Goal: Find specific page/section: Find specific page/section

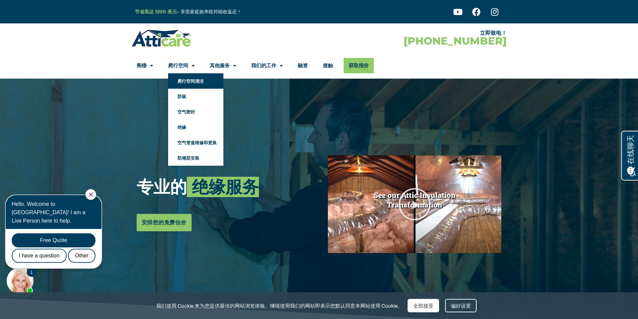
click at [188, 82] on font "爬行空间清洁" at bounding box center [191, 80] width 26 height 5
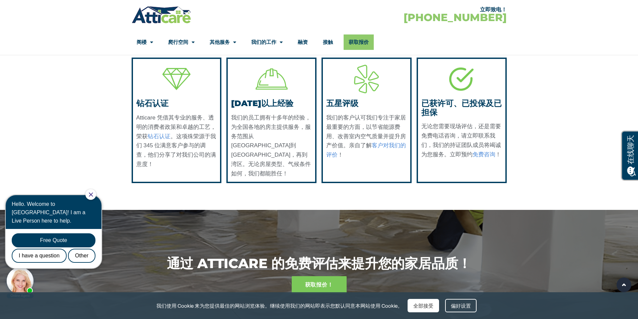
scroll to position [1474, 0]
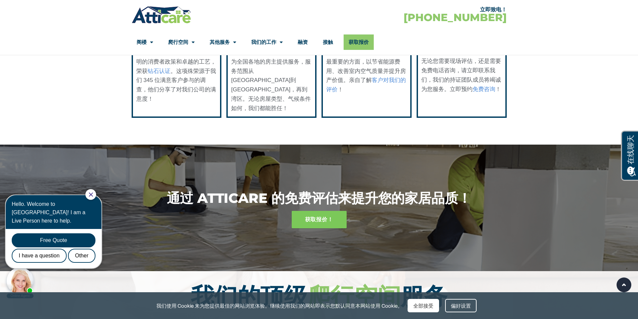
click at [93, 194] on icon "关闭聊天" at bounding box center [91, 195] width 4 height 4
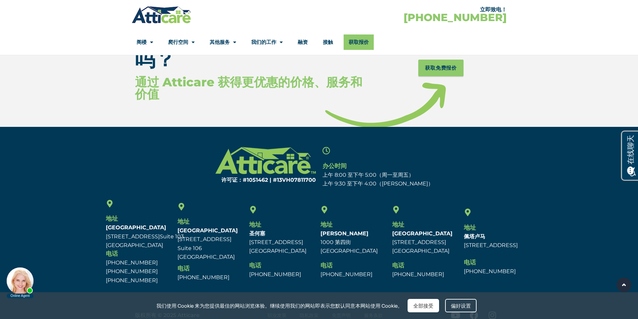
scroll to position [2569, 0]
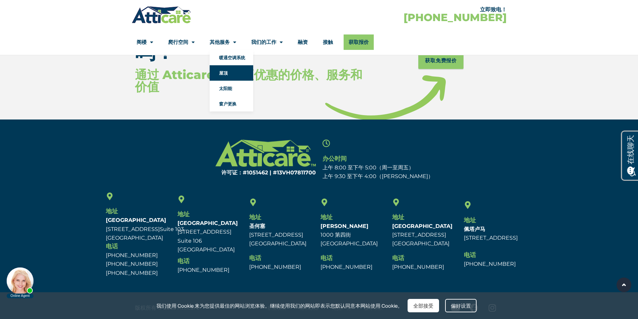
click at [227, 74] on font "屋顶" at bounding box center [223, 72] width 9 height 5
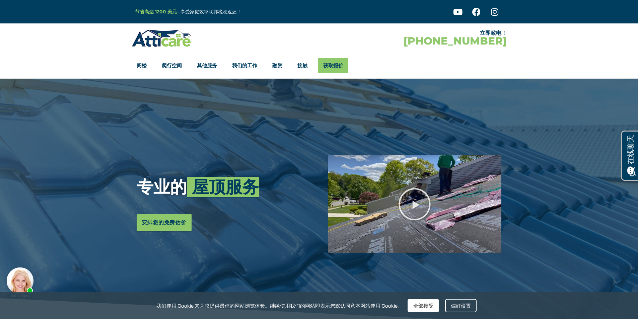
click at [248, 66] on font "我们的工作" at bounding box center [244, 65] width 25 height 6
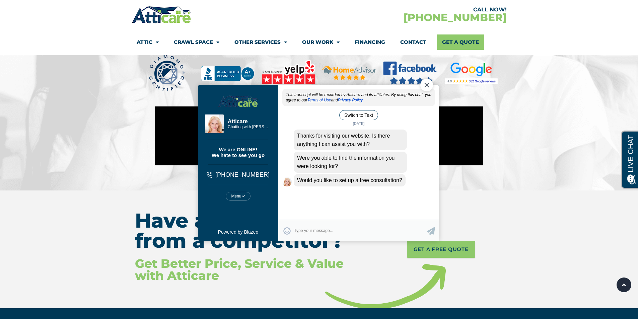
scroll to position [2779, 0]
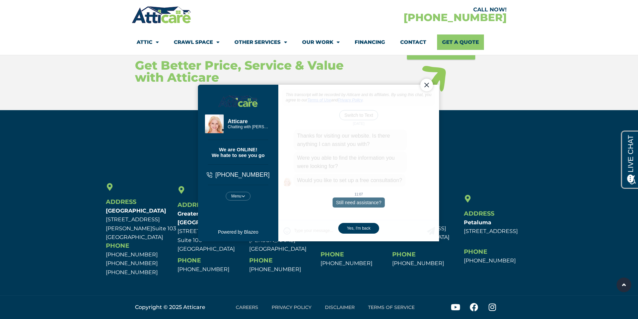
click at [425, 86] on div "Close Chat" at bounding box center [426, 84] width 13 height 13
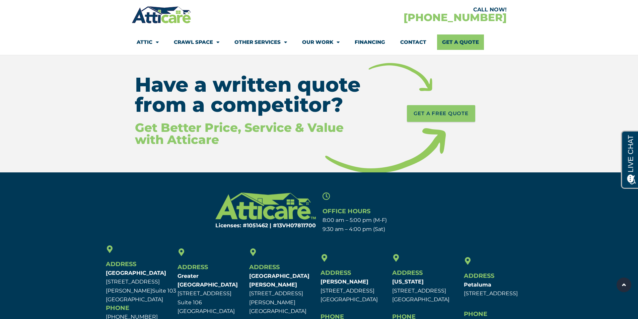
scroll to position [2678, 0]
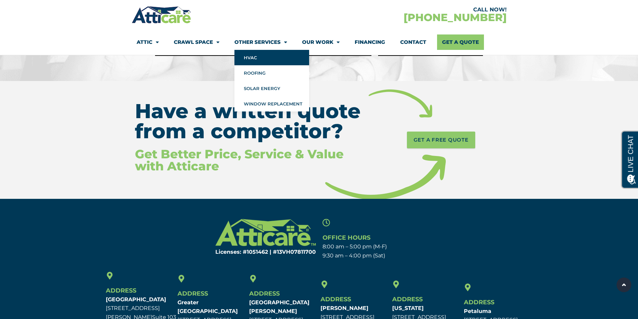
click at [254, 59] on link "HVAC" at bounding box center [271, 57] width 75 height 15
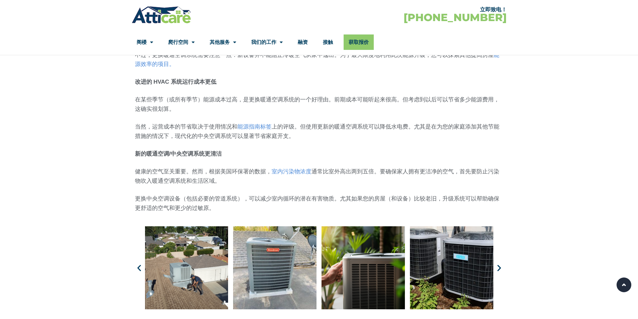
scroll to position [1605, 0]
